Goal: Transaction & Acquisition: Purchase product/service

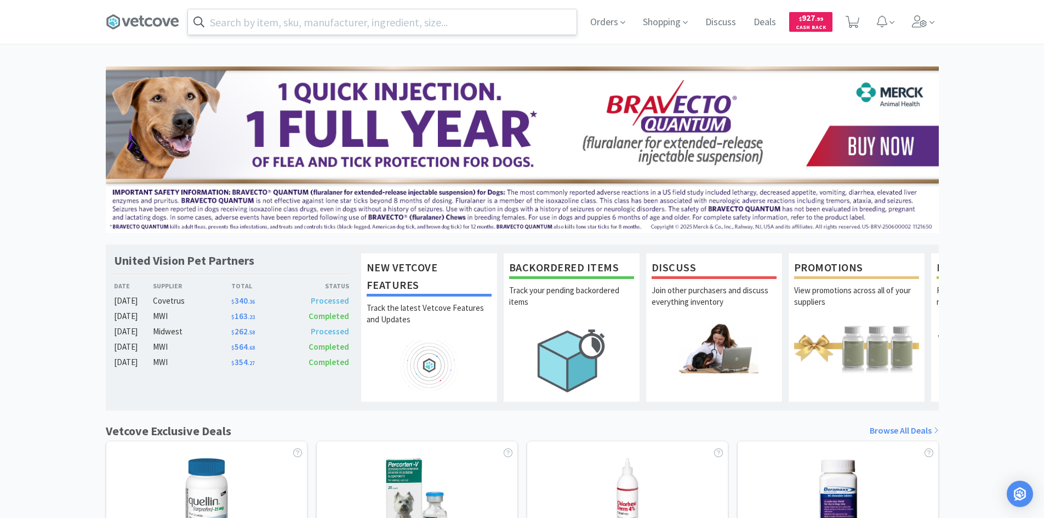
click at [307, 24] on input "text" at bounding box center [382, 21] width 389 height 25
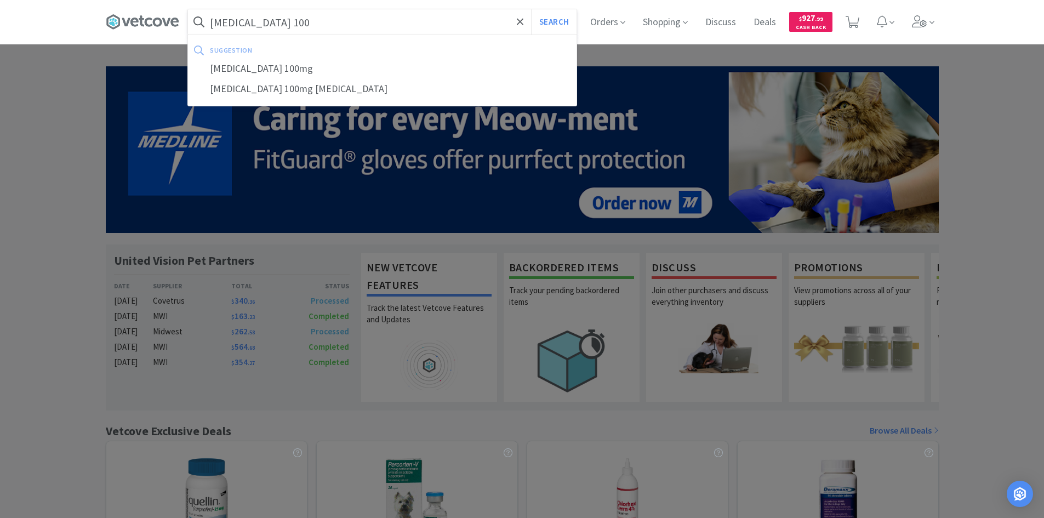
type input "[MEDICAL_DATA] 100"
click at [531, 9] on button "Search" at bounding box center [553, 21] width 45 height 25
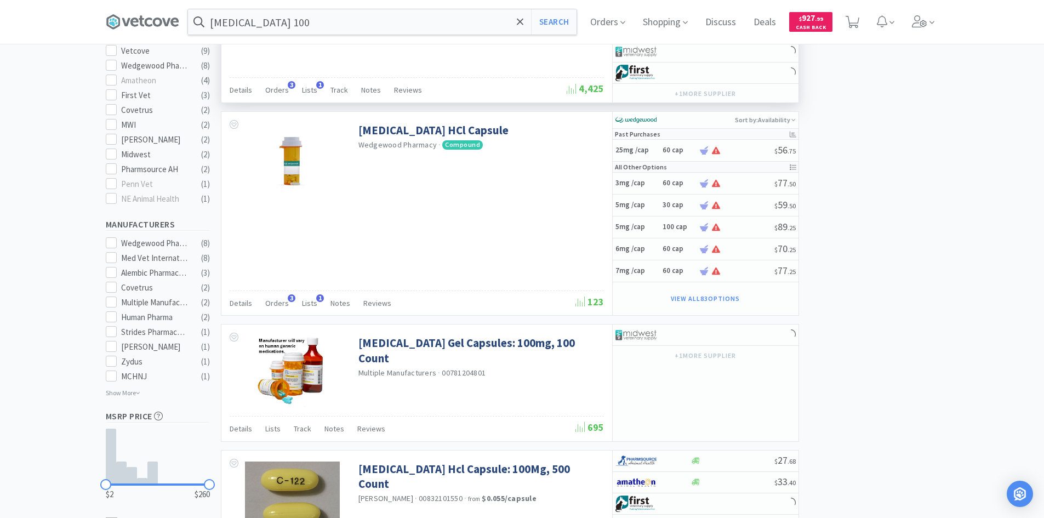
scroll to position [438, 0]
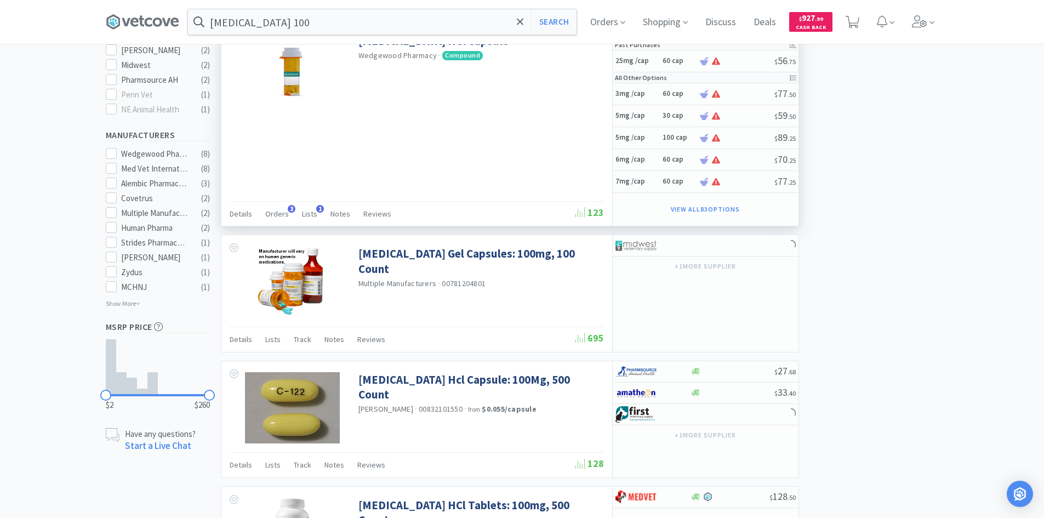
select select "1"
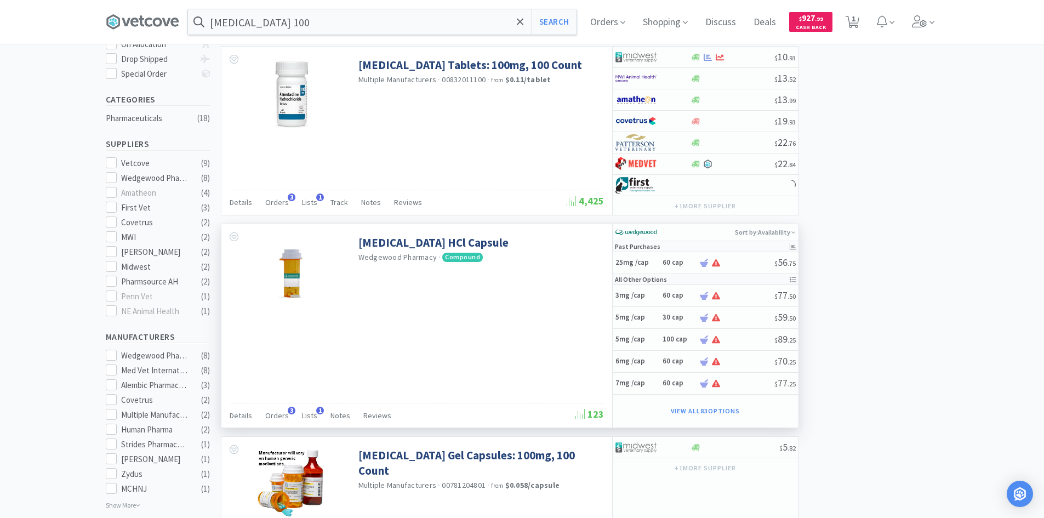
scroll to position [0, 0]
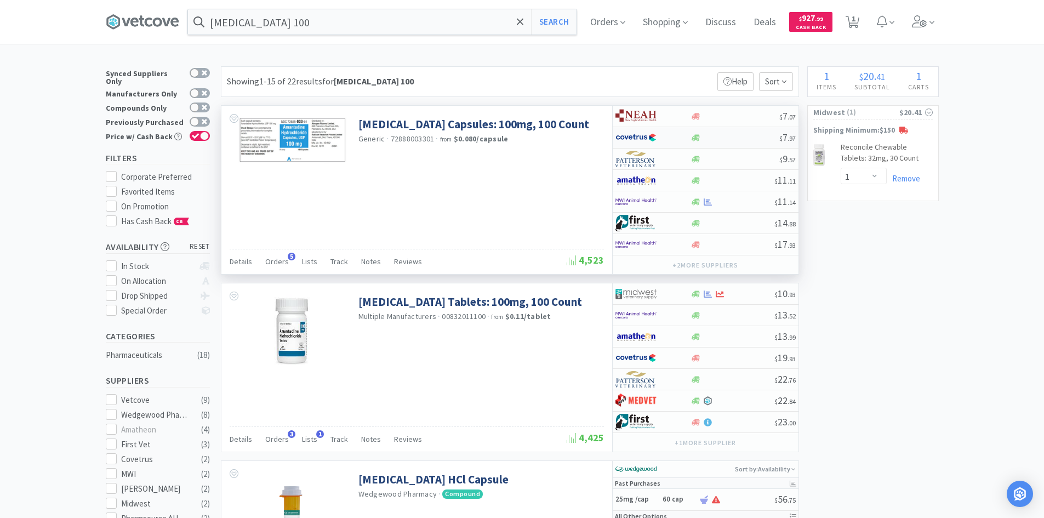
click at [677, 143] on div at bounding box center [652, 137] width 75 height 19
select select "1"
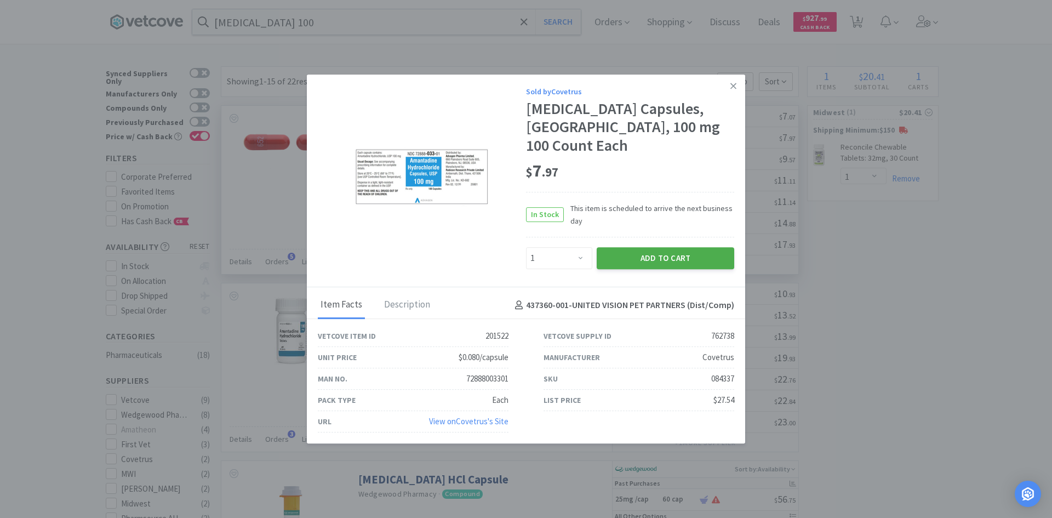
click at [676, 255] on button "Add to Cart" at bounding box center [666, 258] width 138 height 22
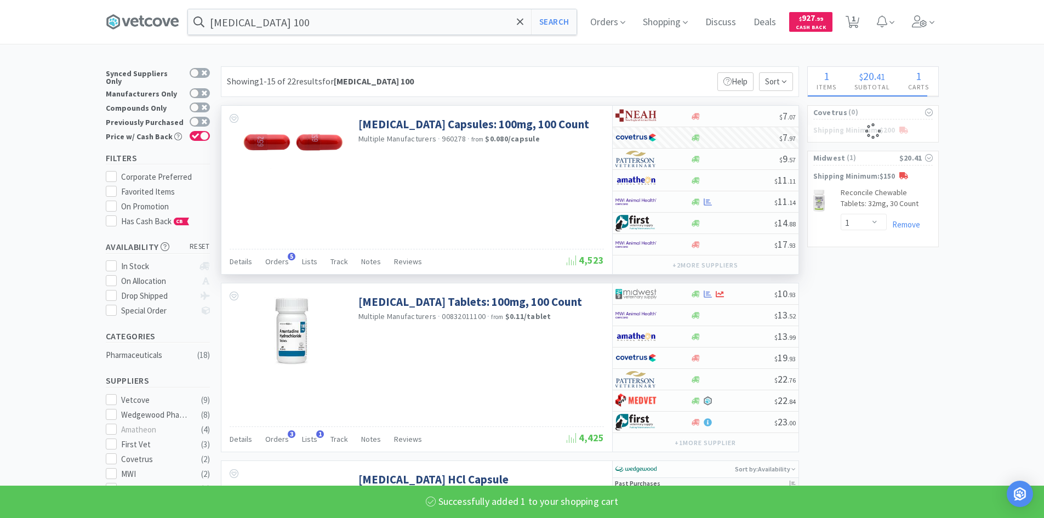
select select "1"
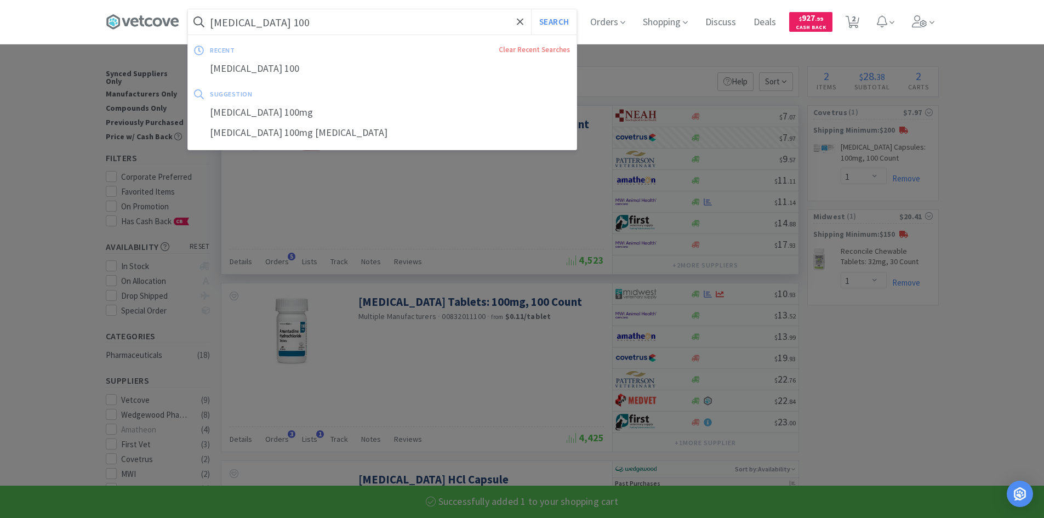
click at [287, 31] on input "[MEDICAL_DATA] 100" at bounding box center [382, 21] width 389 height 25
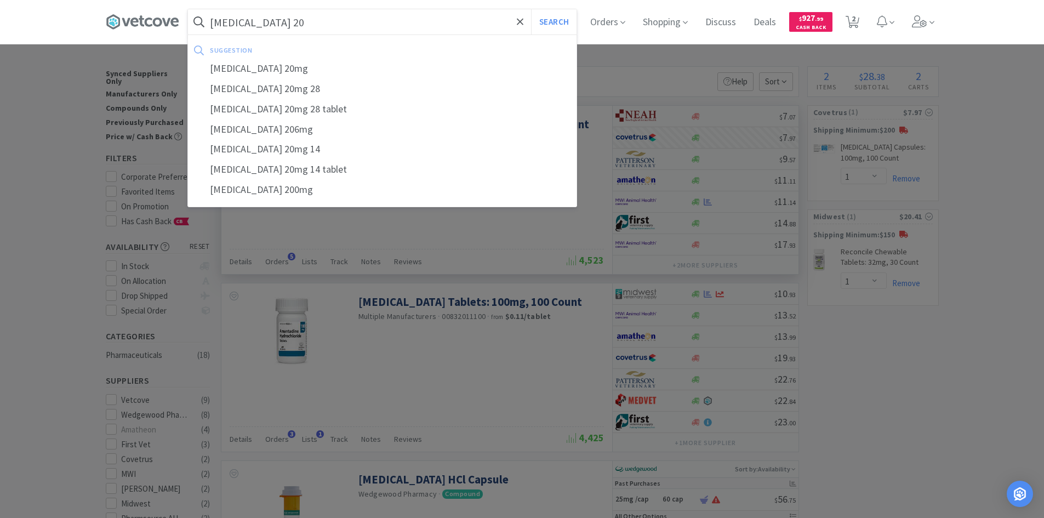
type input "[MEDICAL_DATA] 20"
click at [531, 9] on button "Search" at bounding box center [553, 21] width 45 height 25
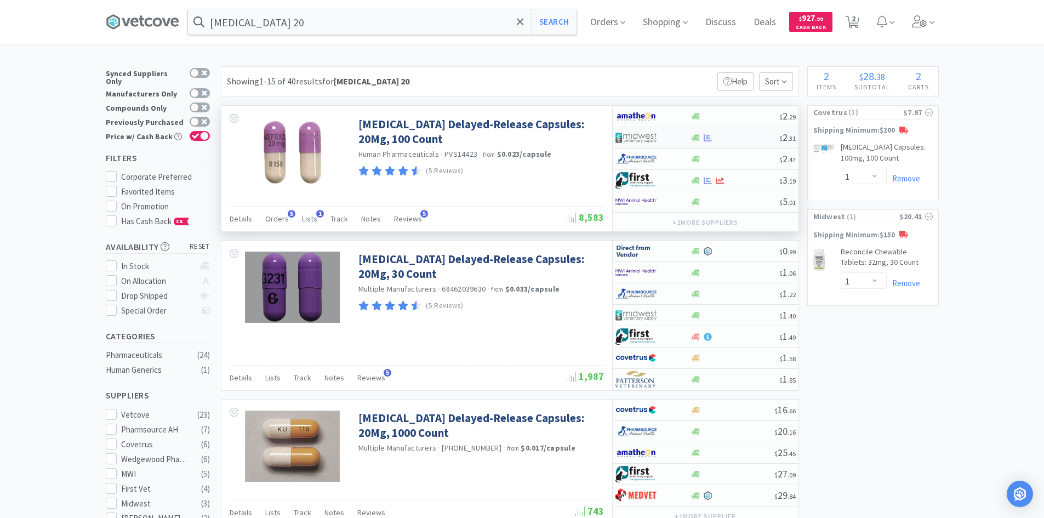
click at [665, 136] on div at bounding box center [645, 137] width 60 height 19
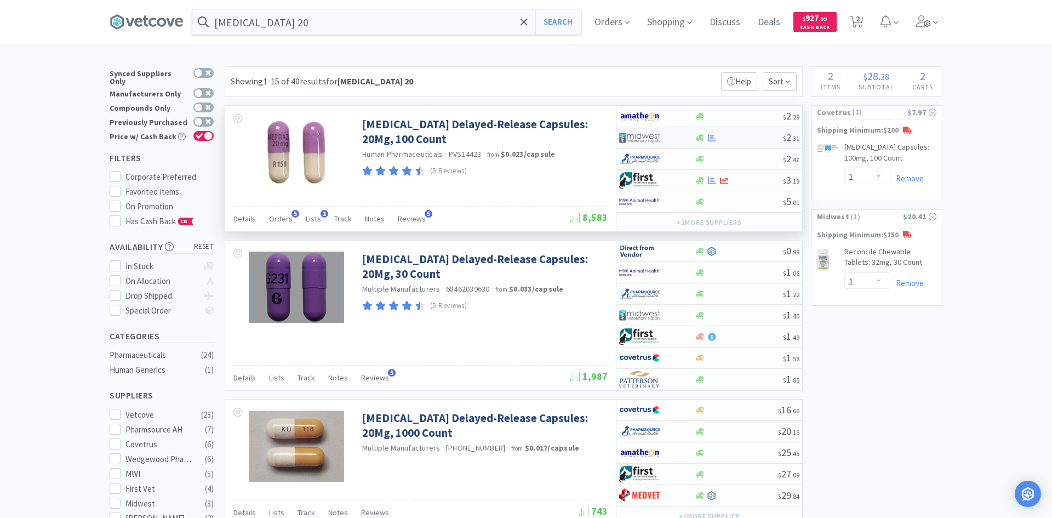
select select "1"
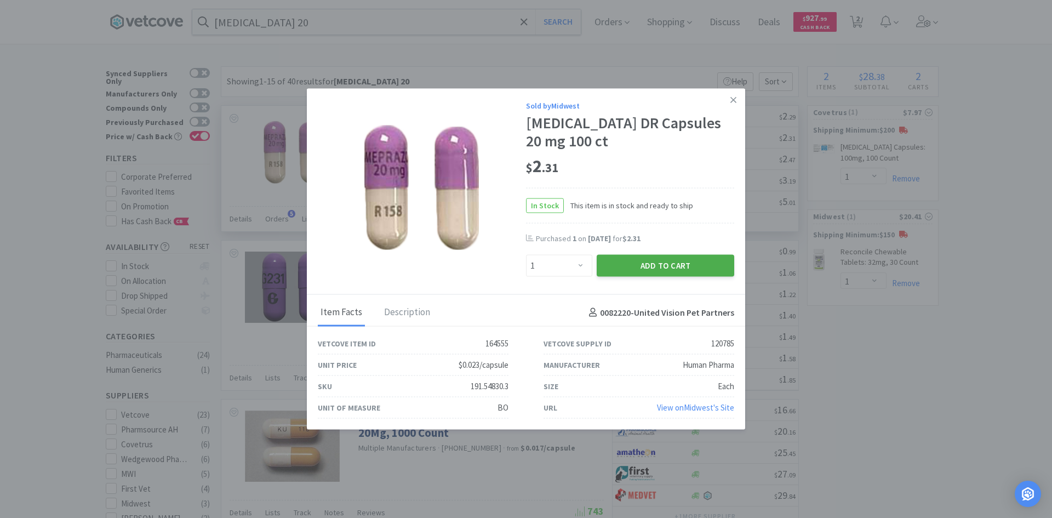
click at [638, 266] on button "Add to Cart" at bounding box center [666, 266] width 138 height 22
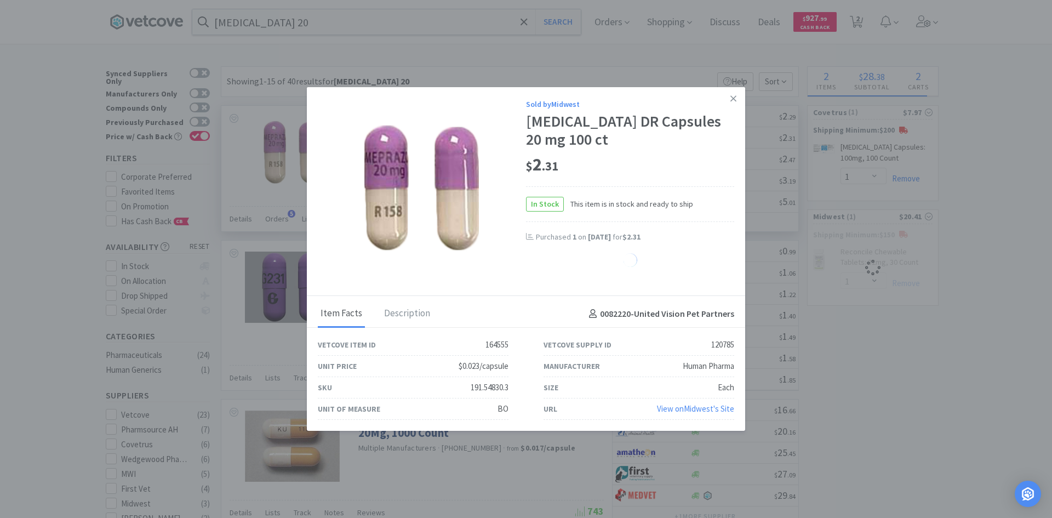
select select "1"
